Goal: Information Seeking & Learning: Check status

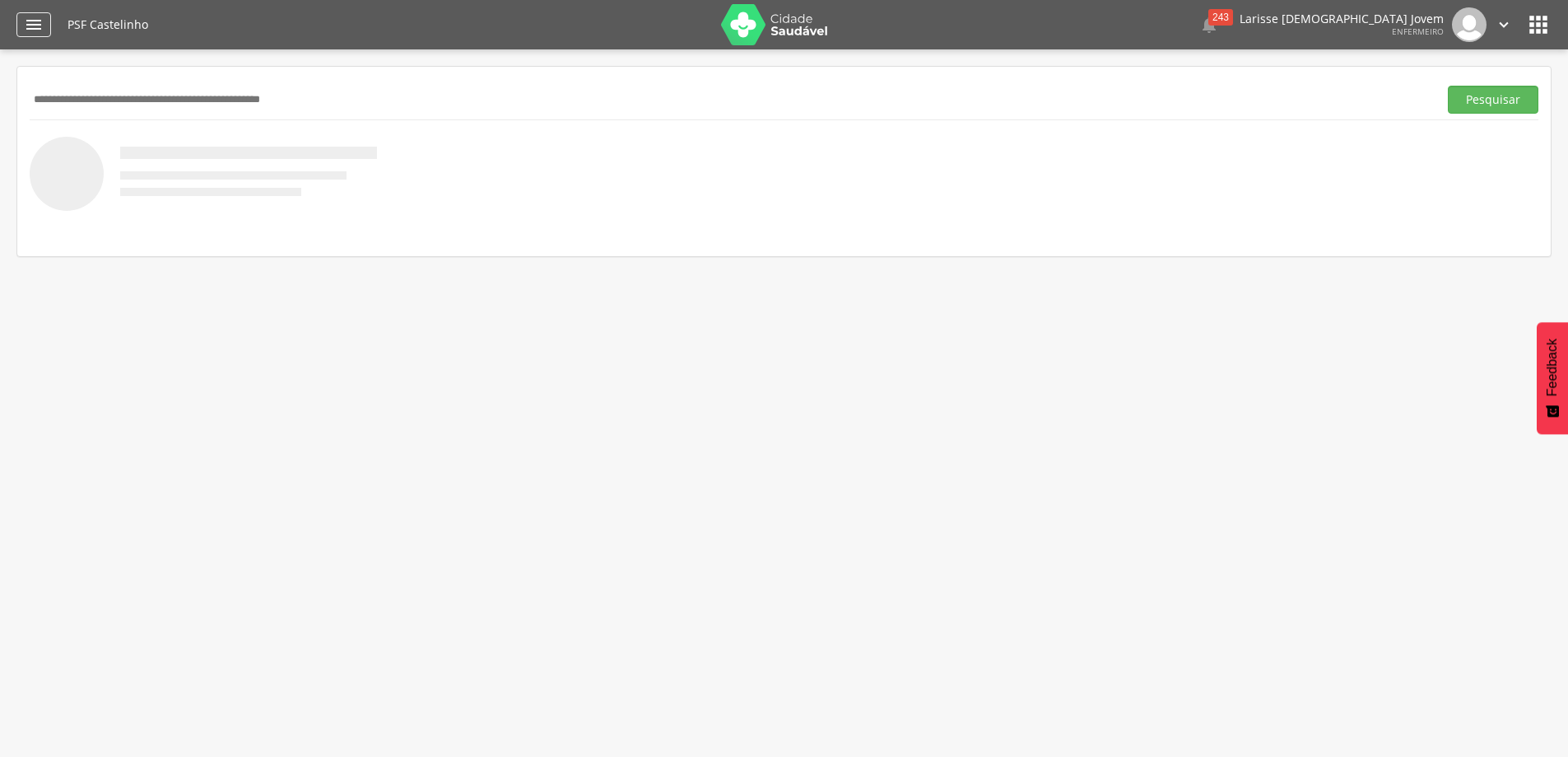
click at [38, 33] on icon "" at bounding box center [34, 25] width 20 height 20
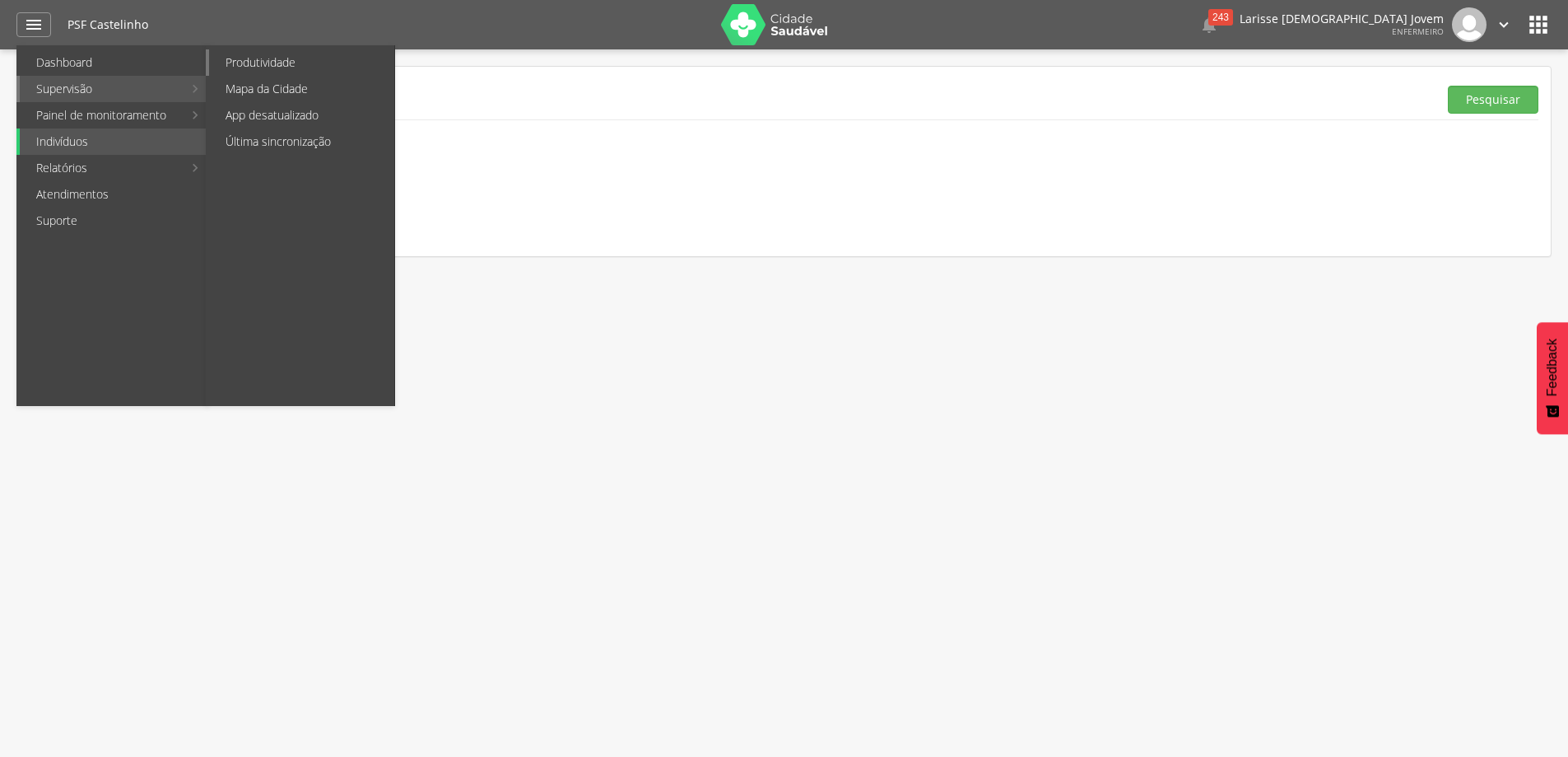
click at [268, 66] on link "Produtividade" at bounding box center [301, 62] width 185 height 26
type input "**********"
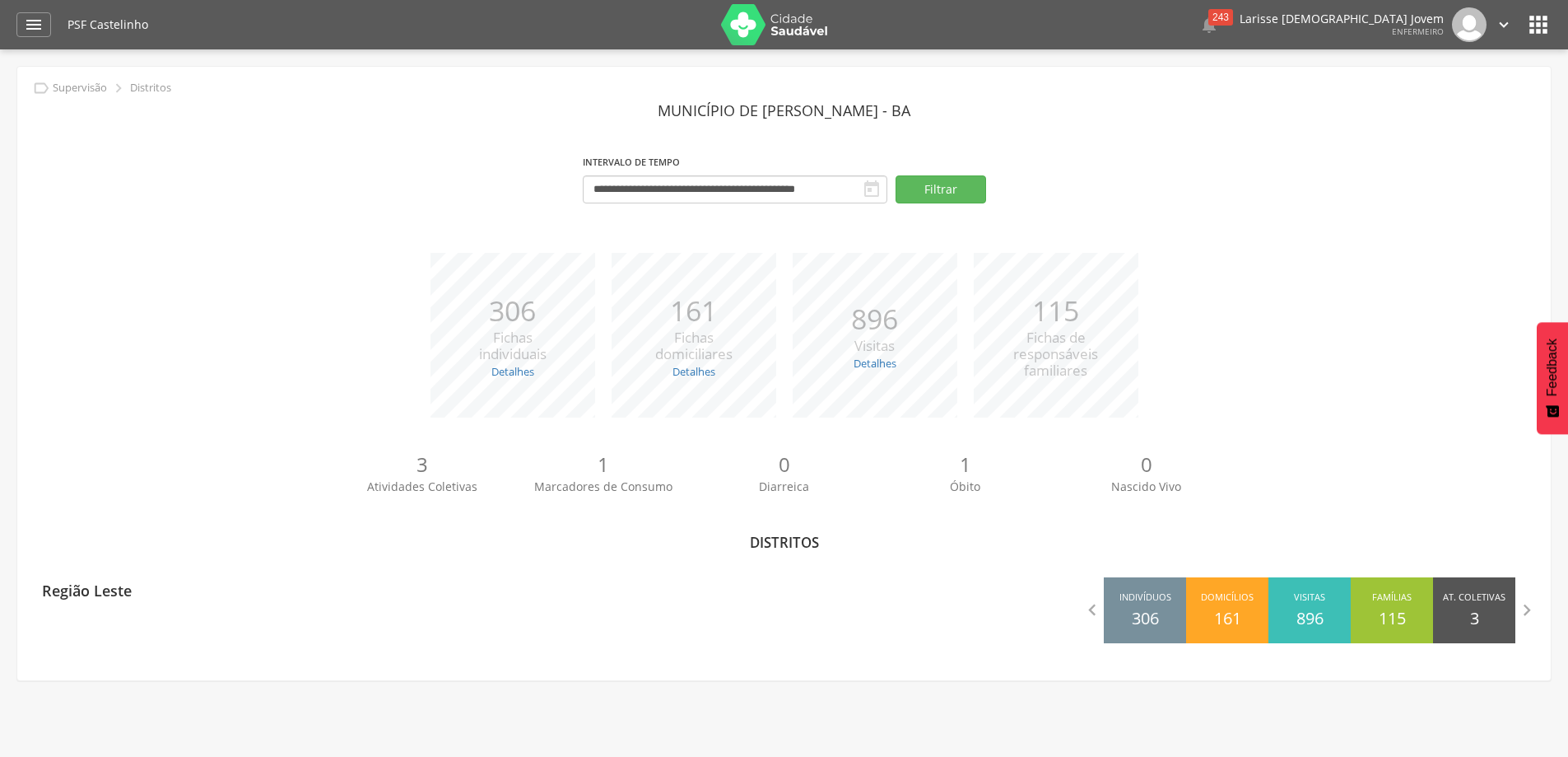
scroll to position [49, 0]
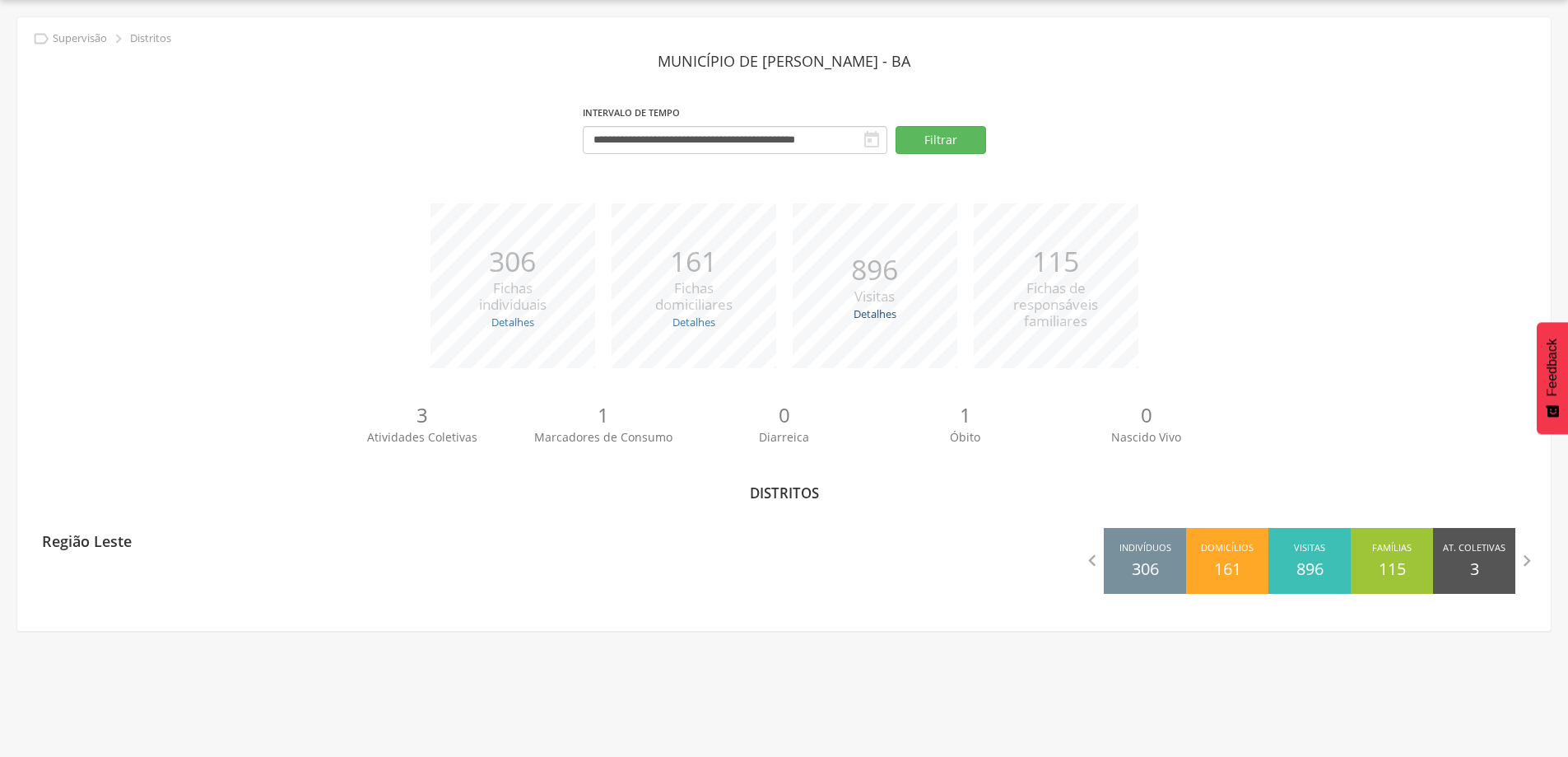
click at [876, 313] on link "Detalhes" at bounding box center [875, 314] width 43 height 15
click at [718, 615] on div "**********" at bounding box center [784, 323] width 1533 height 614
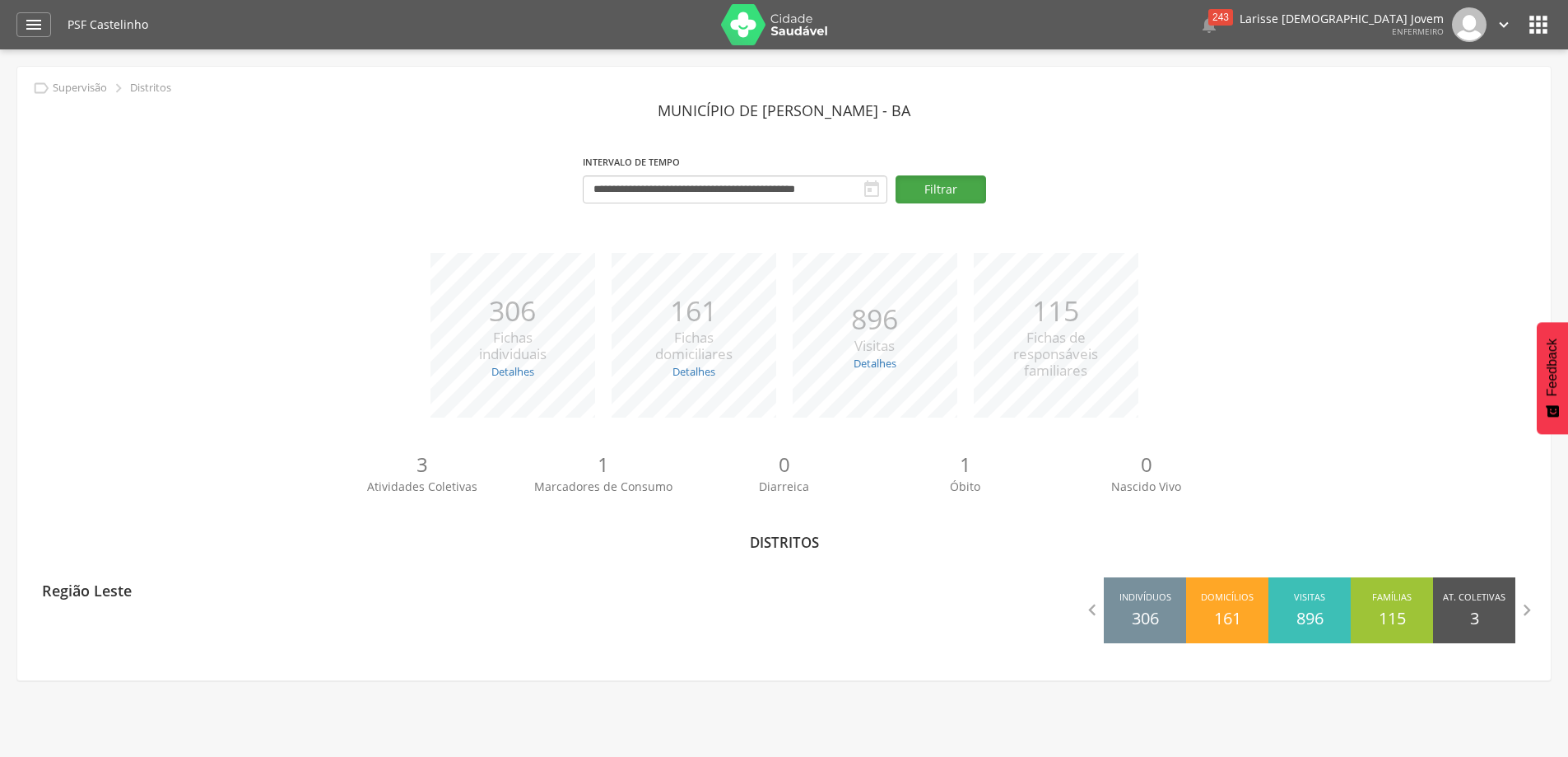
click at [956, 179] on button "Filtrar" at bounding box center [940, 189] width 90 height 28
click at [30, 27] on icon "" at bounding box center [34, 25] width 20 height 20
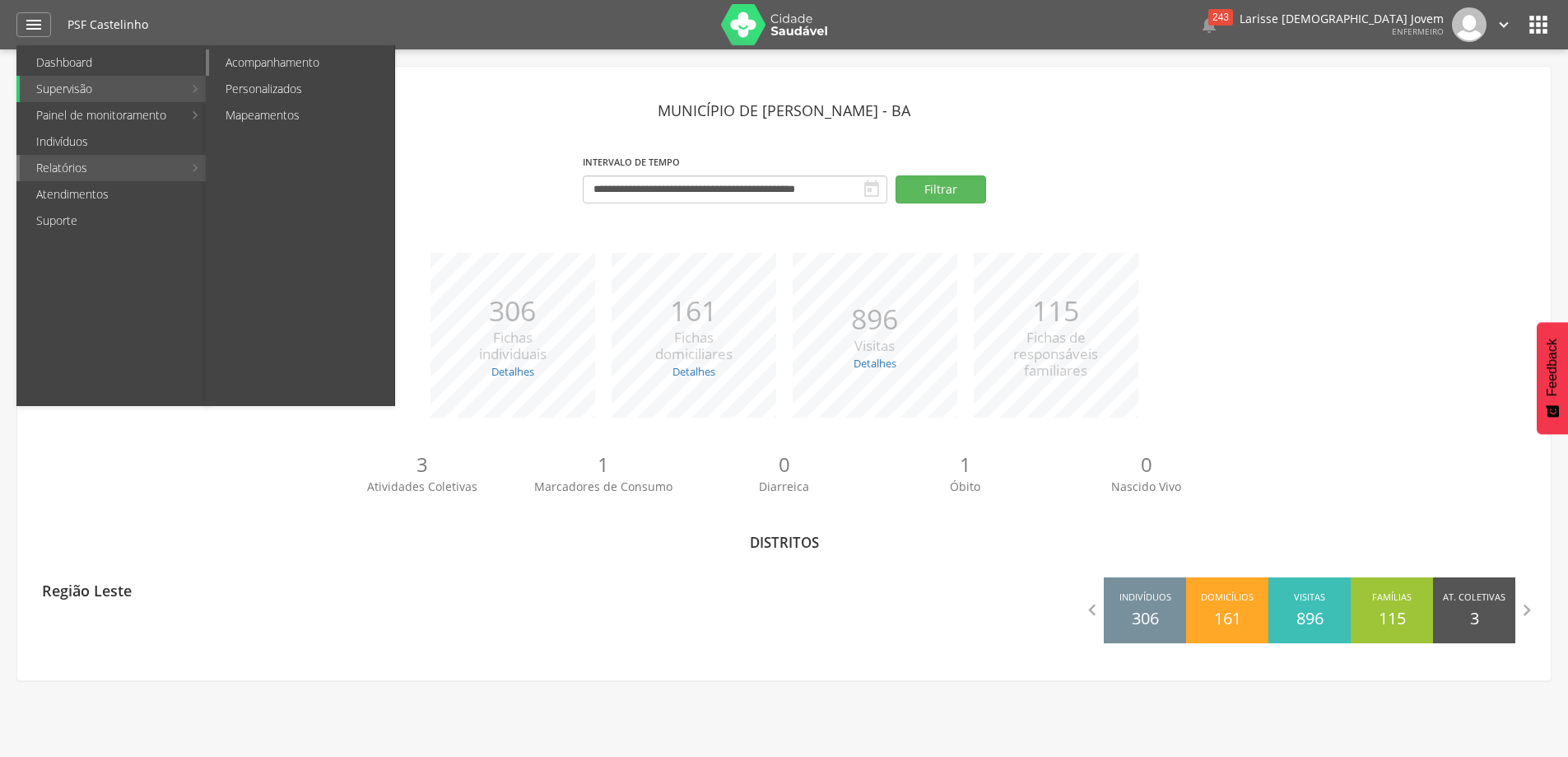
click at [318, 54] on link "Acompanhamento" at bounding box center [301, 62] width 185 height 26
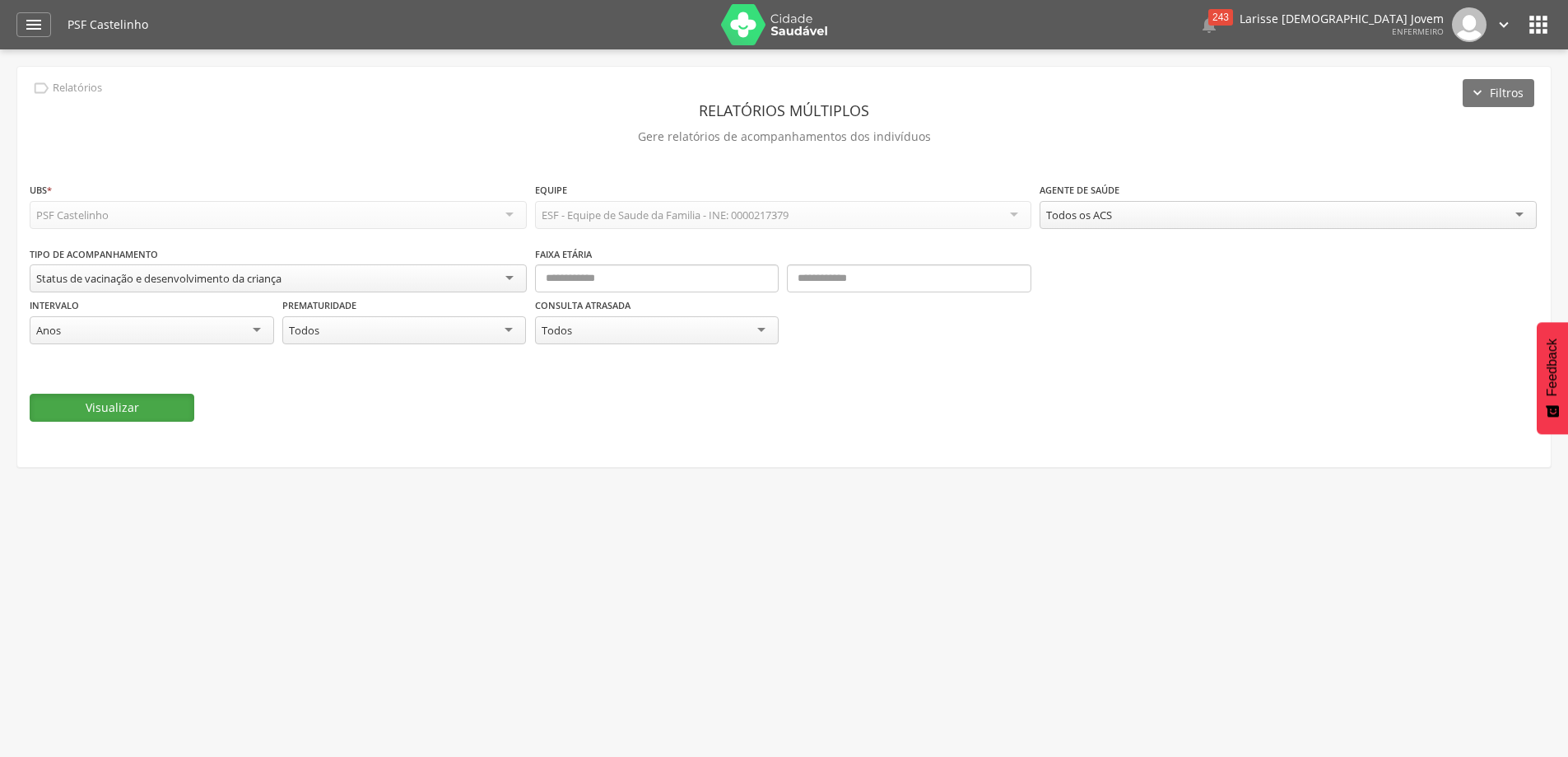
click at [111, 412] on button "Visualizar" at bounding box center [112, 407] width 165 height 28
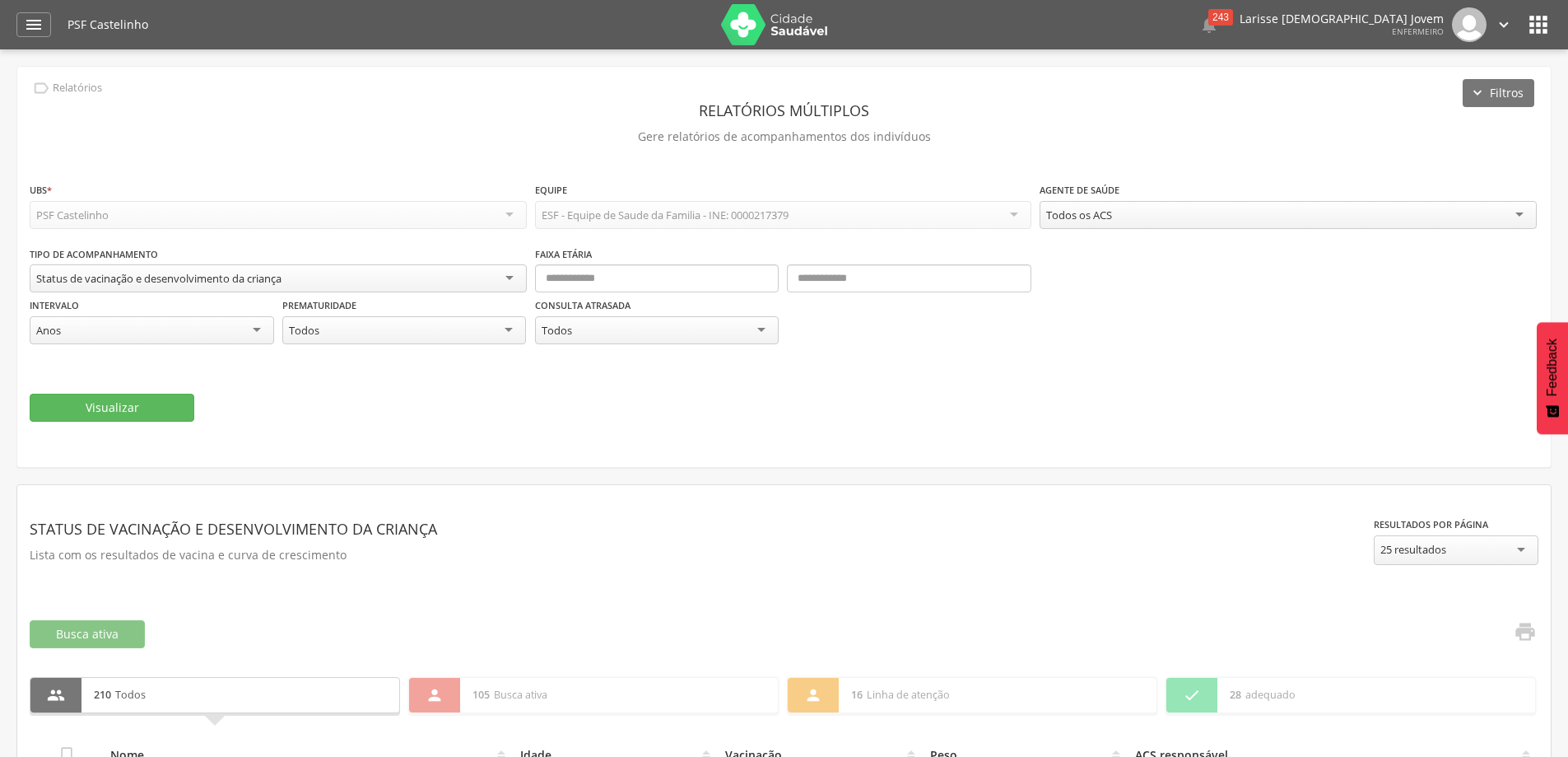
click at [1541, 27] on icon "" at bounding box center [1538, 24] width 26 height 26
